Goal: Feedback & Contribution: Leave review/rating

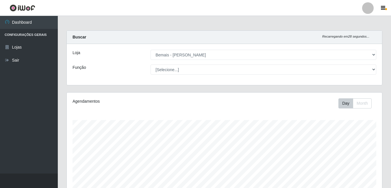
select select "230"
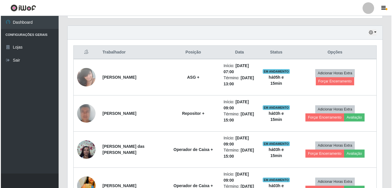
scroll to position [223, 0]
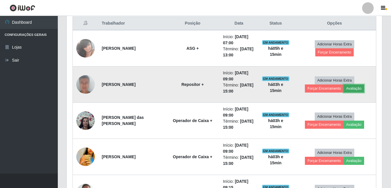
click at [356, 86] on button "Avaliação" at bounding box center [353, 88] width 20 height 8
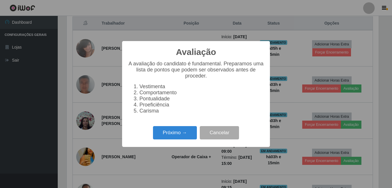
scroll to position [120, 312]
click at [172, 130] on button "Próximo →" at bounding box center [175, 133] width 44 height 14
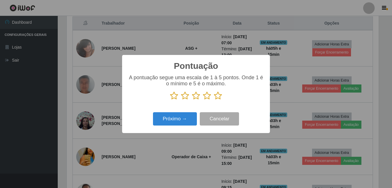
scroll to position [288568, 288375]
click at [215, 95] on icon at bounding box center [218, 95] width 8 height 9
click at [214, 100] on input "radio" at bounding box center [214, 100] width 0 height 0
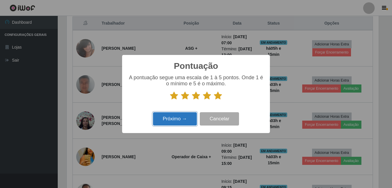
click at [171, 116] on button "Próximo →" at bounding box center [175, 119] width 44 height 14
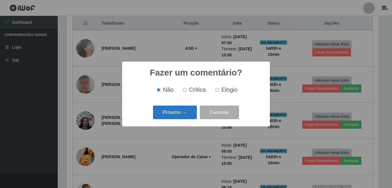
click at [172, 113] on button "Próximo →" at bounding box center [175, 112] width 44 height 14
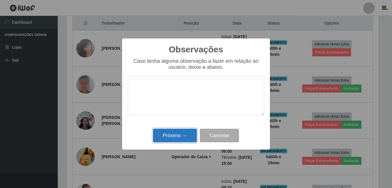
click at [173, 134] on button "Próximo →" at bounding box center [175, 135] width 44 height 14
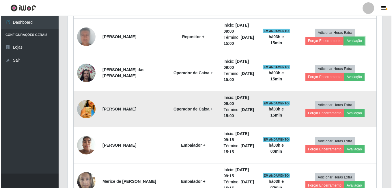
scroll to position [281, 0]
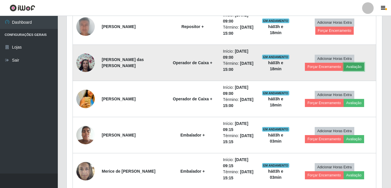
click at [356, 70] on button "Avaliação" at bounding box center [353, 67] width 20 height 8
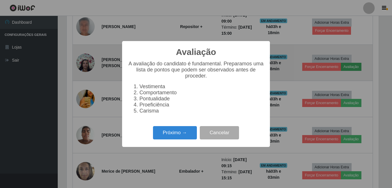
scroll to position [120, 312]
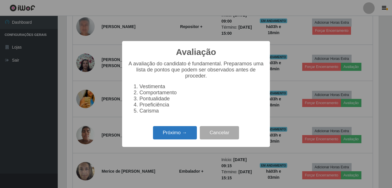
click at [178, 132] on button "Próximo →" at bounding box center [175, 133] width 44 height 14
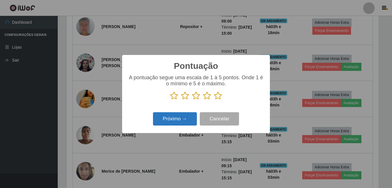
scroll to position [288568, 288375]
click at [219, 95] on icon at bounding box center [218, 95] width 8 height 9
click at [214, 100] on input "radio" at bounding box center [214, 100] width 0 height 0
click at [185, 119] on button "Próximo →" at bounding box center [175, 119] width 44 height 14
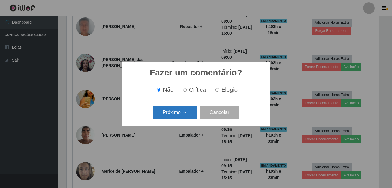
click at [185, 115] on button "Próximo →" at bounding box center [175, 112] width 44 height 14
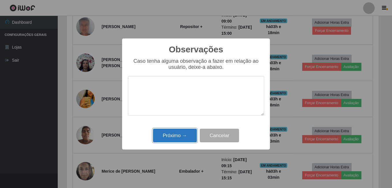
click at [189, 138] on button "Próximo →" at bounding box center [175, 135] width 44 height 14
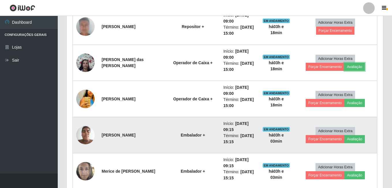
scroll to position [120, 315]
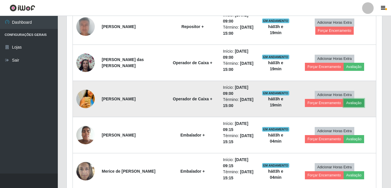
click at [358, 104] on button "Avaliação" at bounding box center [353, 103] width 20 height 8
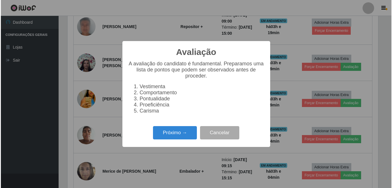
scroll to position [120, 312]
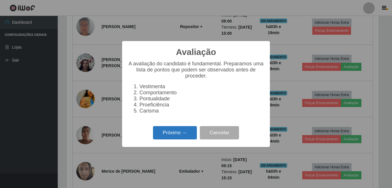
click at [189, 136] on button "Próximo →" at bounding box center [175, 133] width 44 height 14
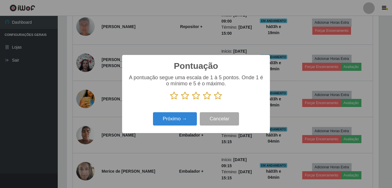
scroll to position [288568, 288375]
click at [218, 100] on icon at bounding box center [218, 95] width 8 height 9
click at [214, 100] on input "radio" at bounding box center [214, 100] width 0 height 0
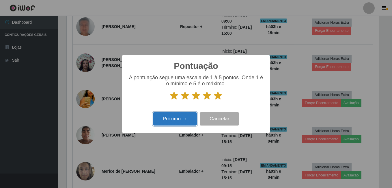
click at [179, 122] on button "Próximo →" at bounding box center [175, 119] width 44 height 14
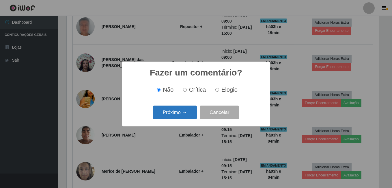
click at [178, 111] on button "Próximo →" at bounding box center [175, 112] width 44 height 14
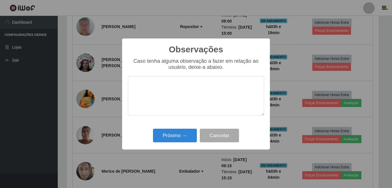
click at [174, 127] on div "Observações × Caso tenha alguma observação a fazer em relação ao usuário, deixe…" at bounding box center [196, 93] width 148 height 111
click at [208, 137] on button "Cancelar" at bounding box center [219, 135] width 39 height 14
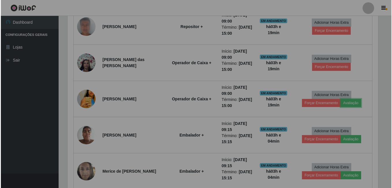
scroll to position [120, 315]
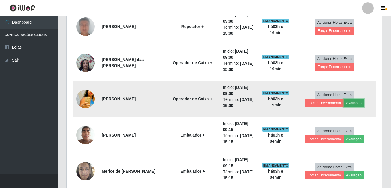
click at [351, 102] on button "Avaliação" at bounding box center [353, 103] width 20 height 8
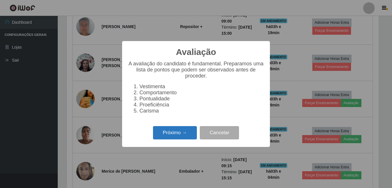
click at [173, 137] on button "Próximo →" at bounding box center [175, 133] width 44 height 14
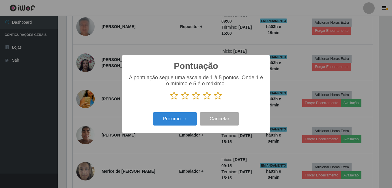
click at [220, 94] on icon at bounding box center [218, 95] width 8 height 9
click at [214, 100] on input "radio" at bounding box center [214, 100] width 0 height 0
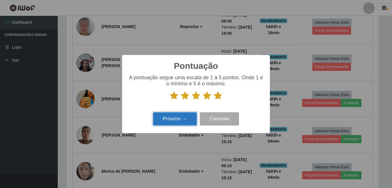
click at [186, 122] on button "Próximo →" at bounding box center [175, 119] width 44 height 14
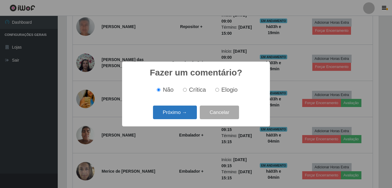
click at [189, 111] on button "Próximo →" at bounding box center [175, 112] width 44 height 14
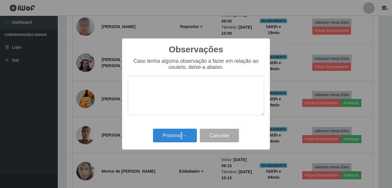
click at [182, 128] on div "Próximo → Cancelar" at bounding box center [196, 135] width 136 height 16
click at [182, 131] on button "Próximo →" at bounding box center [175, 135] width 44 height 14
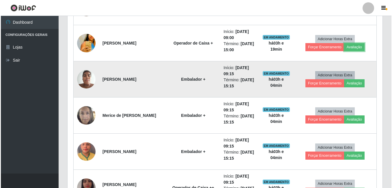
scroll to position [338, 0]
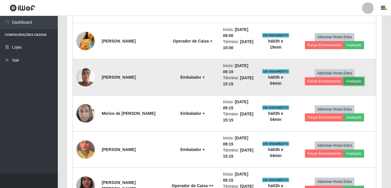
click at [349, 82] on button "Avaliação" at bounding box center [353, 81] width 20 height 8
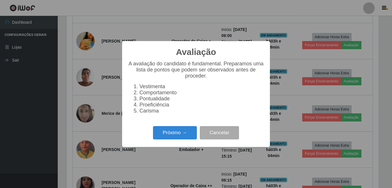
scroll to position [120, 312]
click at [166, 129] on button "Próximo →" at bounding box center [175, 133] width 44 height 14
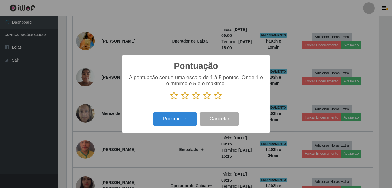
click at [216, 92] on icon at bounding box center [218, 95] width 8 height 9
click at [214, 100] on input "radio" at bounding box center [214, 100] width 0 height 0
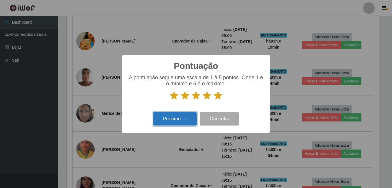
click at [153, 122] on button "Próximo →" at bounding box center [175, 119] width 44 height 14
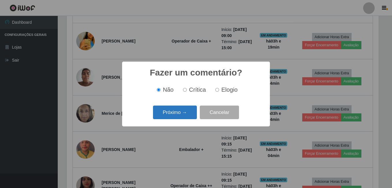
click at [175, 109] on button "Próximo →" at bounding box center [175, 112] width 44 height 14
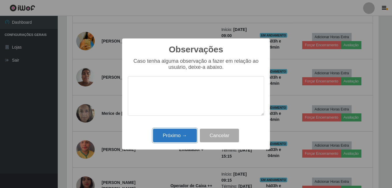
click at [172, 130] on button "Próximo →" at bounding box center [175, 135] width 44 height 14
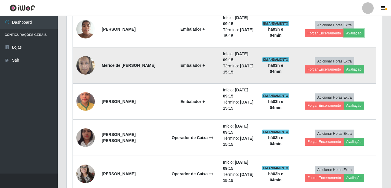
scroll to position [454, 0]
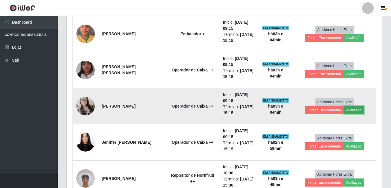
click at [345, 111] on button "Avaliação" at bounding box center [353, 110] width 20 height 8
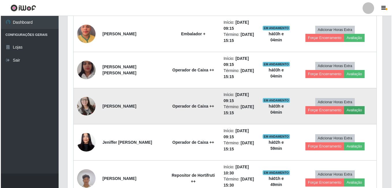
scroll to position [120, 312]
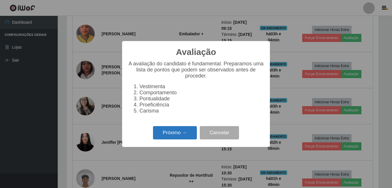
click at [170, 134] on button "Próximo →" at bounding box center [175, 133] width 44 height 14
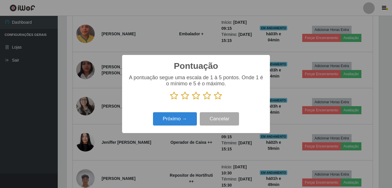
scroll to position [288568, 288375]
click at [219, 98] on icon at bounding box center [218, 95] width 8 height 9
click at [214, 100] on input "radio" at bounding box center [214, 100] width 0 height 0
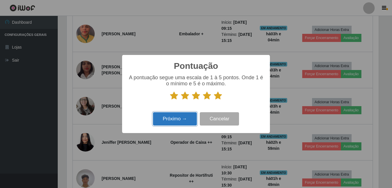
click at [182, 117] on button "Próximo →" at bounding box center [175, 119] width 44 height 14
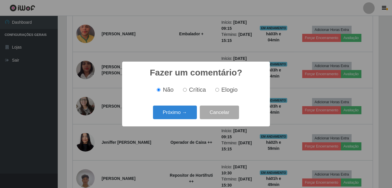
click at [199, 108] on div "Próximo → Cancelar" at bounding box center [196, 112] width 136 height 16
click at [180, 111] on button "Próximo →" at bounding box center [175, 112] width 44 height 14
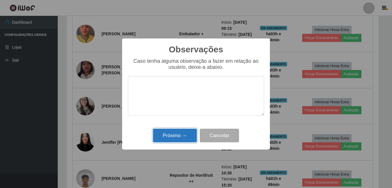
click at [167, 139] on button "Próximo →" at bounding box center [175, 135] width 44 height 14
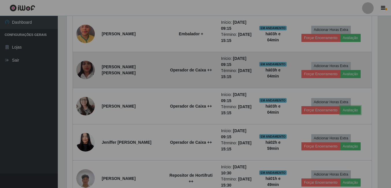
scroll to position [0, 0]
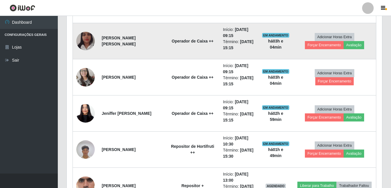
click at [348, 49] on td "Adicionar Horas Extra Forçar Encerramento Avaliação" at bounding box center [334, 41] width 83 height 36
click at [349, 44] on button "Avaliação" at bounding box center [353, 45] width 20 height 8
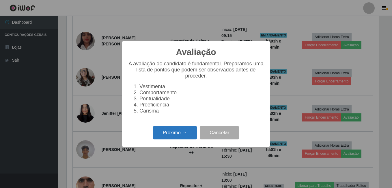
click at [179, 137] on button "Próximo →" at bounding box center [175, 133] width 44 height 14
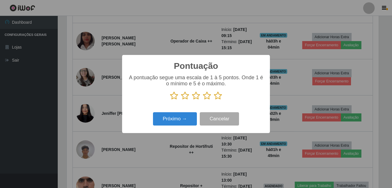
click at [217, 94] on icon at bounding box center [218, 95] width 8 height 9
click at [214, 100] on input "radio" at bounding box center [214, 100] width 0 height 0
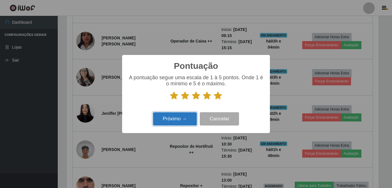
click at [182, 119] on button "Próximo →" at bounding box center [175, 119] width 44 height 14
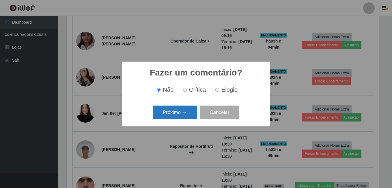
click at [181, 113] on button "Próximo →" at bounding box center [175, 112] width 44 height 14
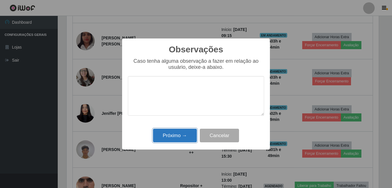
click at [180, 137] on button "Próximo →" at bounding box center [175, 135] width 44 height 14
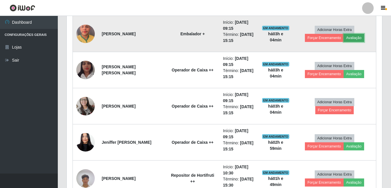
click at [346, 36] on button "Avaliação" at bounding box center [353, 38] width 20 height 8
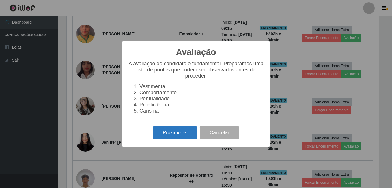
click at [177, 138] on button "Próximo →" at bounding box center [175, 133] width 44 height 14
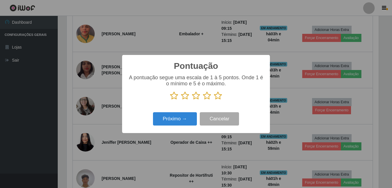
click at [218, 94] on icon at bounding box center [218, 95] width 8 height 9
click at [214, 100] on input "radio" at bounding box center [214, 100] width 0 height 0
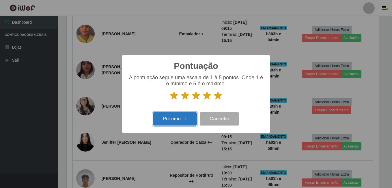
click at [177, 120] on button "Próximo →" at bounding box center [175, 119] width 44 height 14
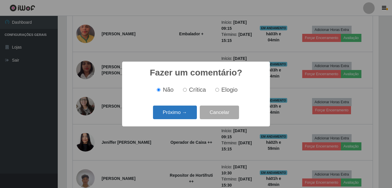
click at [167, 108] on button "Próximo →" at bounding box center [175, 112] width 44 height 14
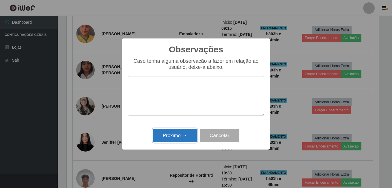
click at [173, 131] on button "Próximo →" at bounding box center [175, 135] width 44 height 14
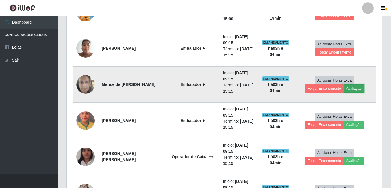
click at [361, 90] on button "Avaliação" at bounding box center [353, 88] width 20 height 8
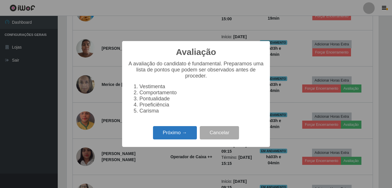
click at [171, 134] on button "Próximo →" at bounding box center [175, 133] width 44 height 14
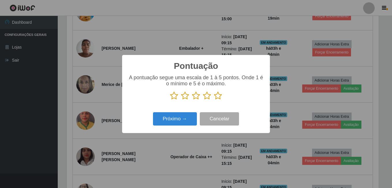
click at [220, 95] on icon at bounding box center [218, 95] width 8 height 9
click at [214, 100] on input "radio" at bounding box center [214, 100] width 0 height 0
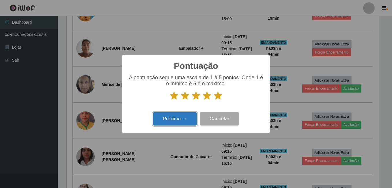
click at [167, 123] on button "Próximo →" at bounding box center [175, 119] width 44 height 14
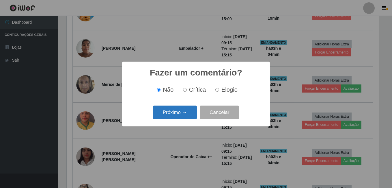
click at [172, 114] on button "Próximo →" at bounding box center [175, 112] width 44 height 14
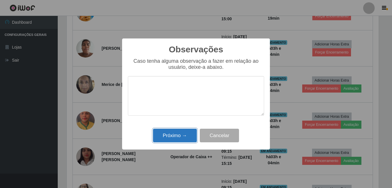
click at [172, 137] on button "Próximo →" at bounding box center [175, 135] width 44 height 14
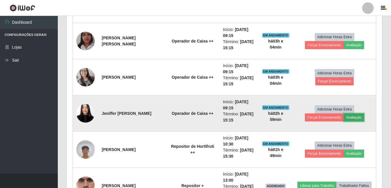
click at [354, 116] on button "Avaliação" at bounding box center [353, 117] width 20 height 8
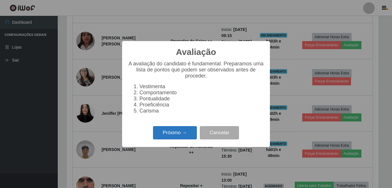
click at [186, 132] on button "Próximo →" at bounding box center [175, 133] width 44 height 14
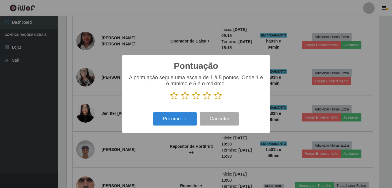
click at [218, 93] on icon at bounding box center [218, 95] width 8 height 9
click at [214, 100] on input "radio" at bounding box center [214, 100] width 0 height 0
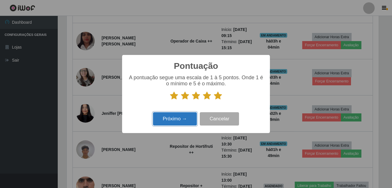
click at [190, 120] on button "Próximo →" at bounding box center [175, 119] width 44 height 14
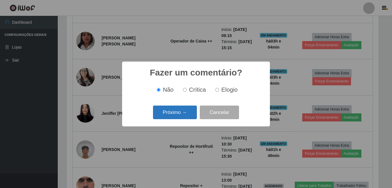
click at [189, 113] on button "Próximo →" at bounding box center [175, 112] width 44 height 14
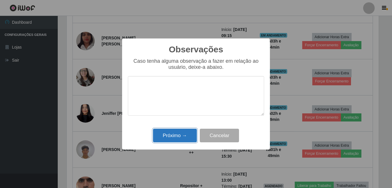
click at [184, 130] on button "Próximo →" at bounding box center [175, 135] width 44 height 14
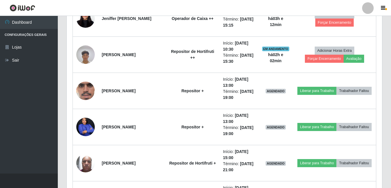
scroll to position [606, 0]
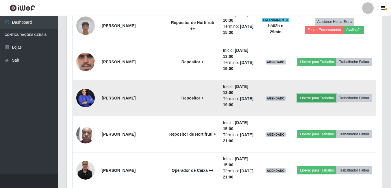
click at [307, 100] on button "Liberar para Trabalho" at bounding box center [316, 98] width 39 height 8
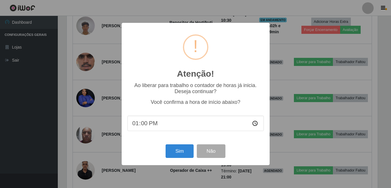
scroll to position [120, 312]
click at [182, 154] on button "Sim" at bounding box center [180, 151] width 28 height 14
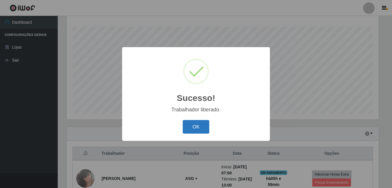
click at [202, 126] on button "OK" at bounding box center [196, 127] width 27 height 14
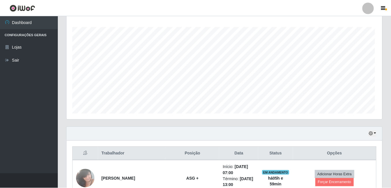
scroll to position [120, 315]
drag, startPoint x: 202, startPoint y: 126, endPoint x: 173, endPoint y: 144, distance: 34.3
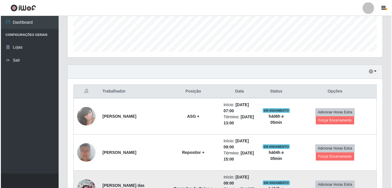
scroll to position [180, 0]
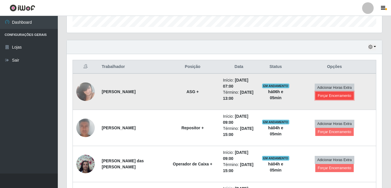
click at [330, 94] on button "Forçar Encerramento" at bounding box center [334, 96] width 39 height 8
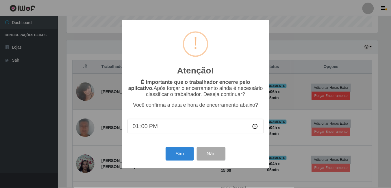
scroll to position [120, 312]
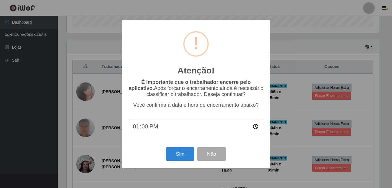
click at [144, 128] on input "13:00" at bounding box center [196, 126] width 136 height 15
click at [173, 154] on button "Sim" at bounding box center [180, 154] width 28 height 14
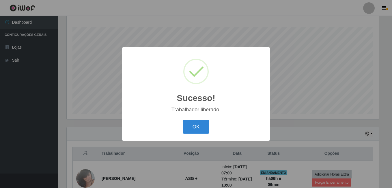
click at [183, 120] on button "OK" at bounding box center [196, 127] width 27 height 14
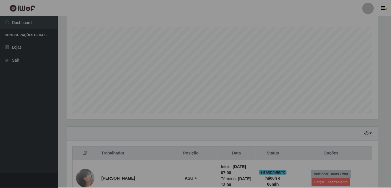
scroll to position [120, 315]
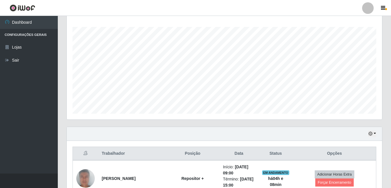
click at [219, 147] on th "Data" at bounding box center [238, 154] width 39 height 14
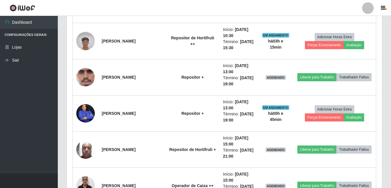
scroll to position [526, 0]
